Goal: Navigation & Orientation: Find specific page/section

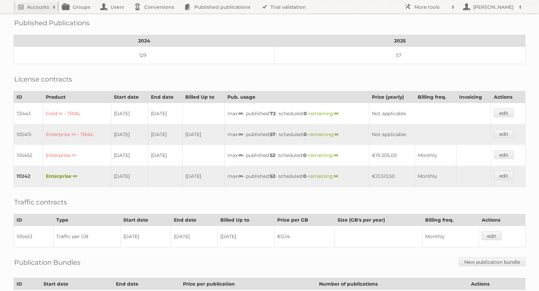
scroll to position [118, 0]
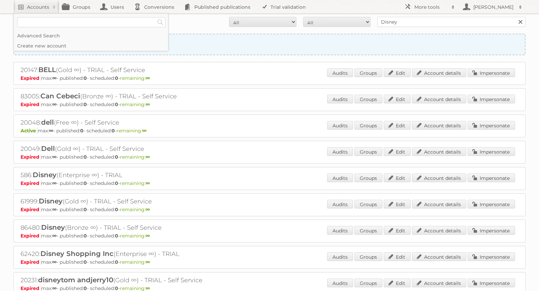
click at [214, 46] on link "Create new account" at bounding box center [269, 44] width 511 height 20
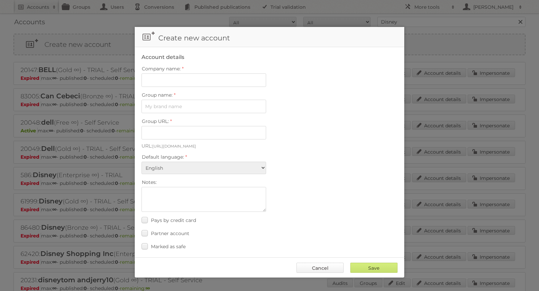
click at [328, 267] on link "Cancel" at bounding box center [319, 268] width 47 height 10
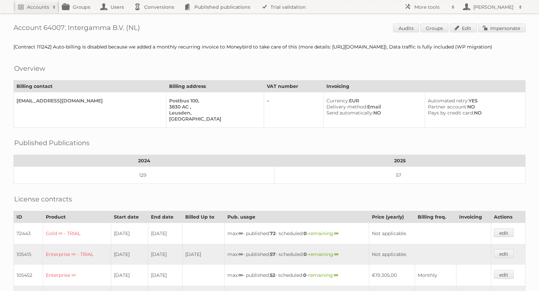
scroll to position [118, 0]
